Goal: Information Seeking & Learning: Learn about a topic

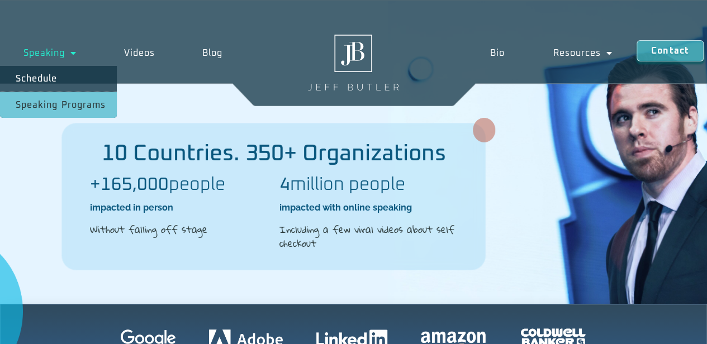
click at [56, 108] on link "Speaking Programs" at bounding box center [58, 105] width 117 height 26
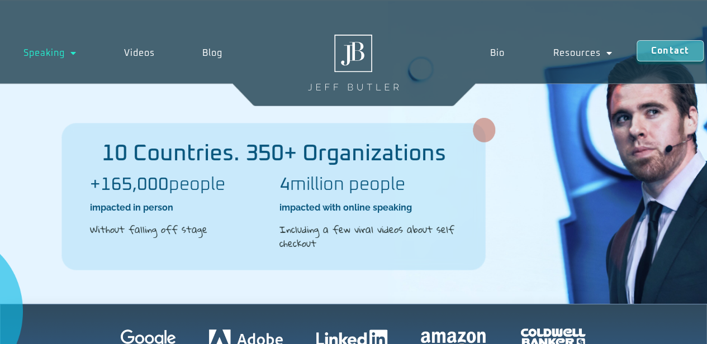
click at [66, 154] on h2 "10 Countries. 350+ Organizations" at bounding box center [273, 153] width 423 height 22
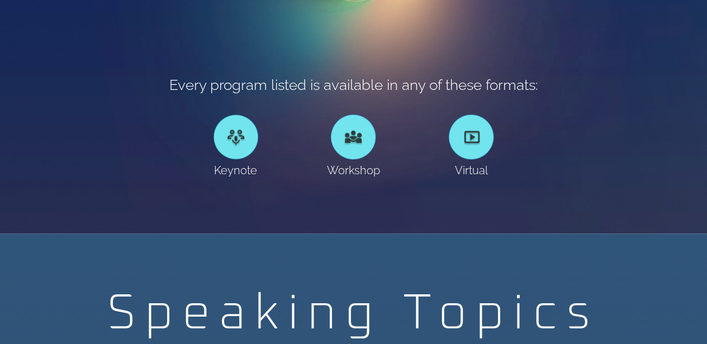
scroll to position [671, 0]
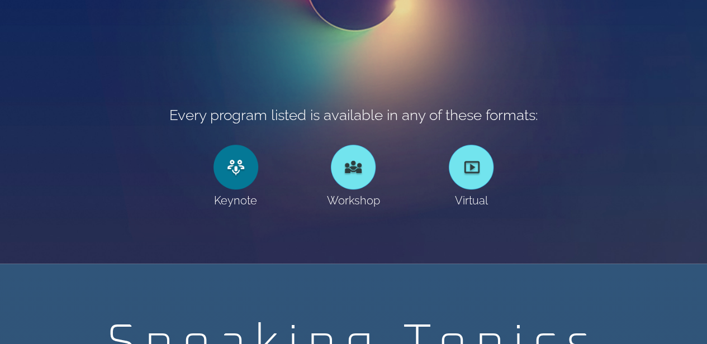
click at [232, 169] on link at bounding box center [235, 167] width 45 height 45
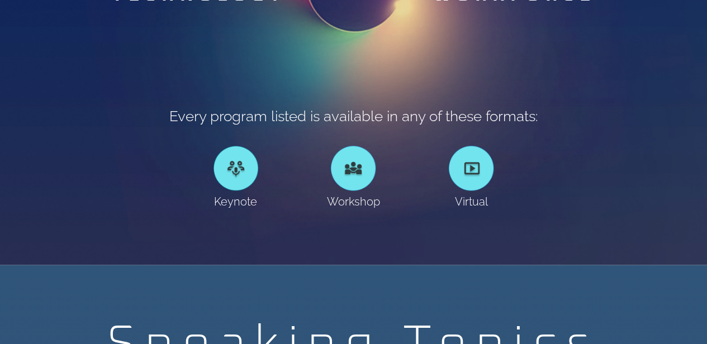
scroll to position [671, 0]
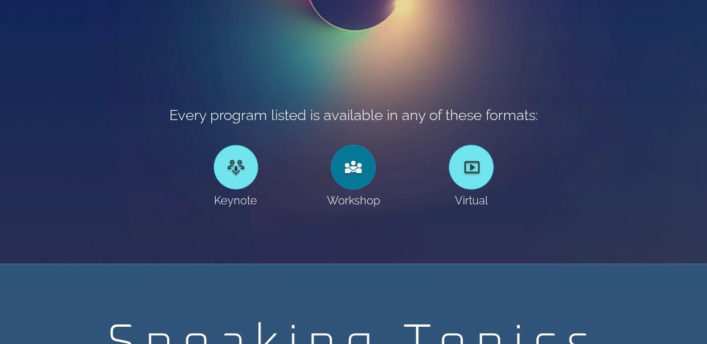
click at [349, 177] on div at bounding box center [353, 167] width 45 height 45
click at [350, 179] on div at bounding box center [353, 167] width 45 height 45
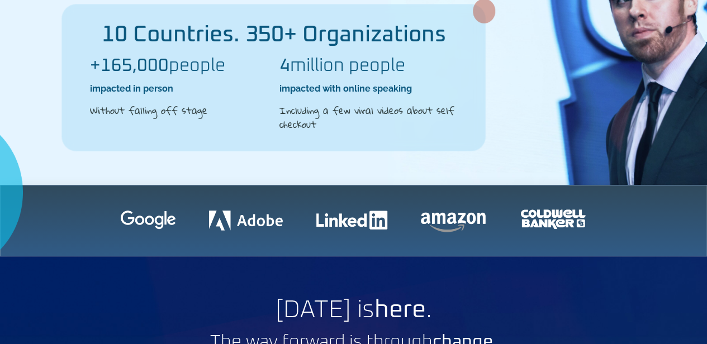
scroll to position [0, 0]
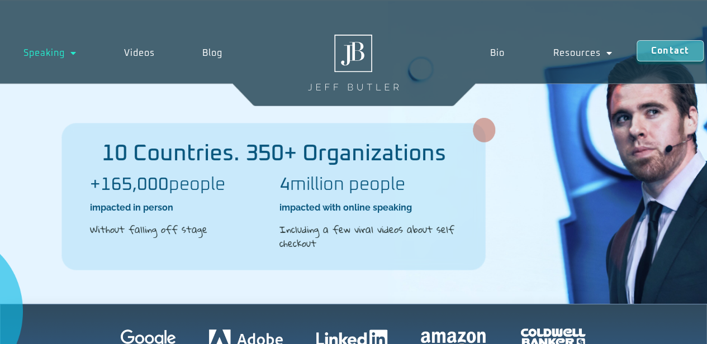
click at [696, 277] on div at bounding box center [292, 311] width 829 height 158
click at [593, 296] on div at bounding box center [292, 311] width 829 height 158
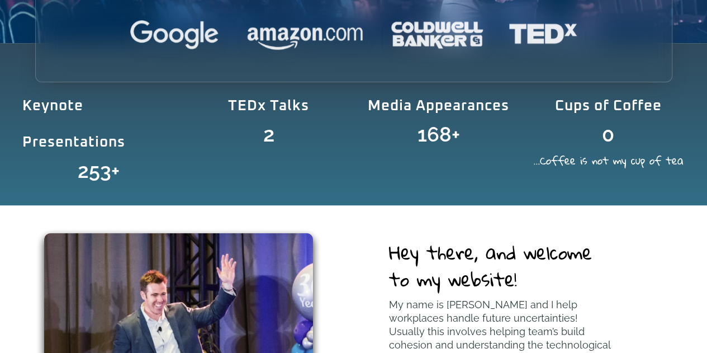
scroll to position [313, 0]
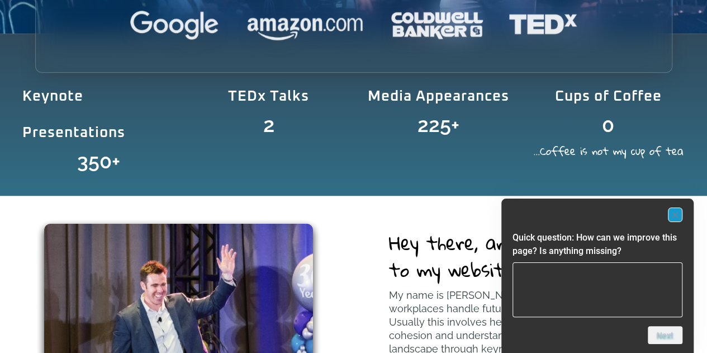
click at [676, 216] on icon "Hide survey" at bounding box center [675, 215] width 6 height 6
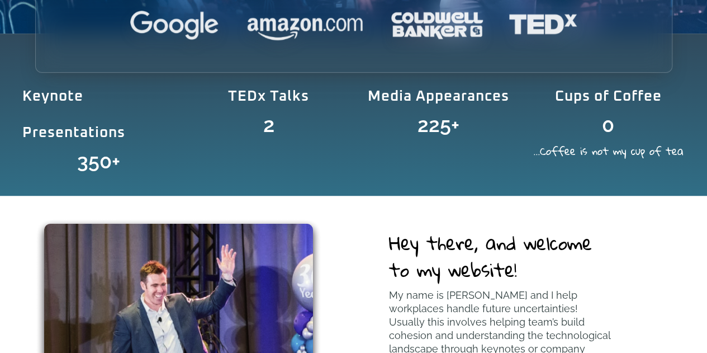
click at [465, 292] on p "My name is Jeff Butler and I help workplaces handle future uncertainties! Usual…" at bounding box center [502, 328] width 227 height 80
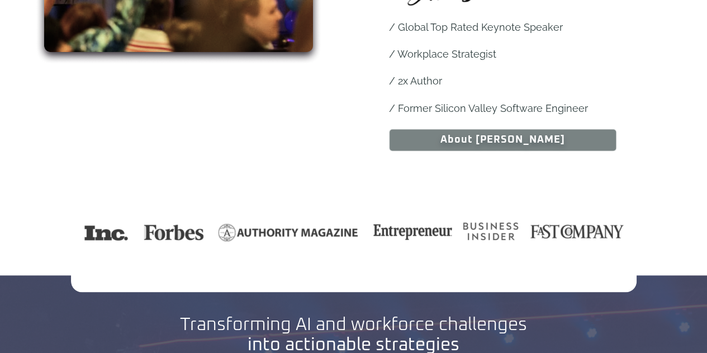
scroll to position [805, 0]
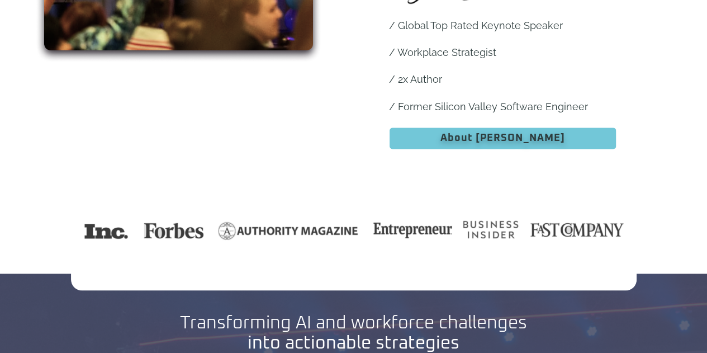
click at [495, 131] on link "About Jeff" at bounding box center [502, 138] width 227 height 22
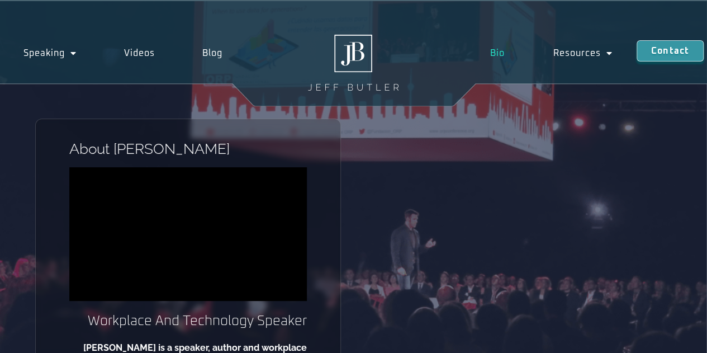
click at [512, 231] on div "About Jeff Workplace And Technology Speaker Jeff Butler is a speaker, author an…" at bounding box center [353, 272] width 637 height 308
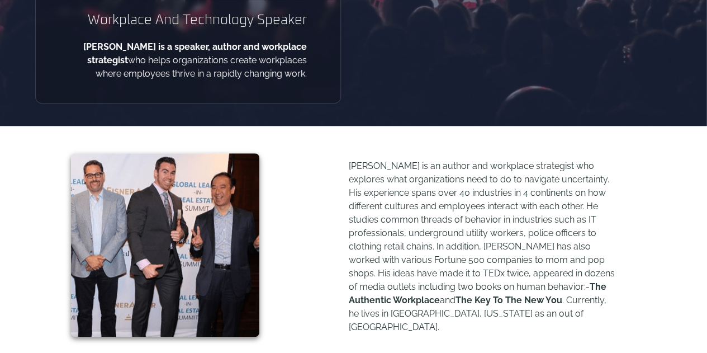
scroll to position [335, 0]
